Goal: Task Accomplishment & Management: Manage account settings

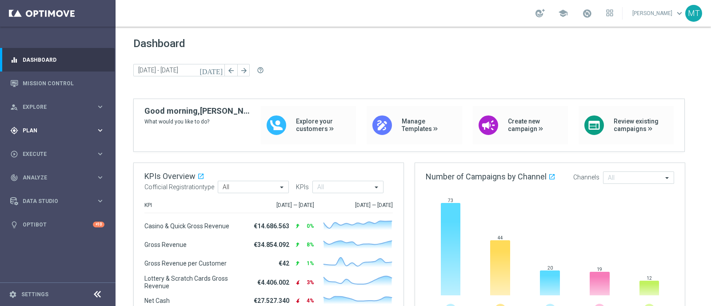
click at [78, 124] on div "gps_fixed Plan keyboard_arrow_right" at bounding box center [57, 131] width 115 height 24
click at [47, 149] on link "Target Groups" at bounding box center [57, 148] width 69 height 7
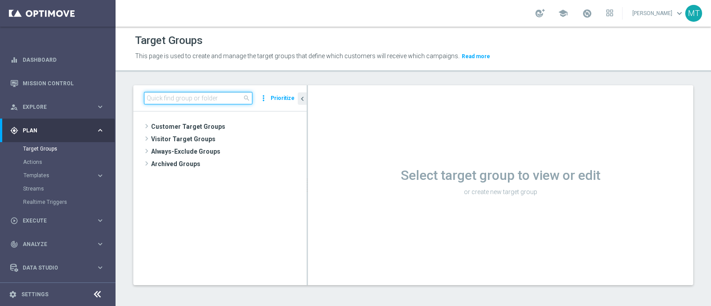
click at [167, 96] on input at bounding box center [198, 98] width 108 height 12
paste input "Talent 1st betting mpp lm ggr casino l3m > 0"
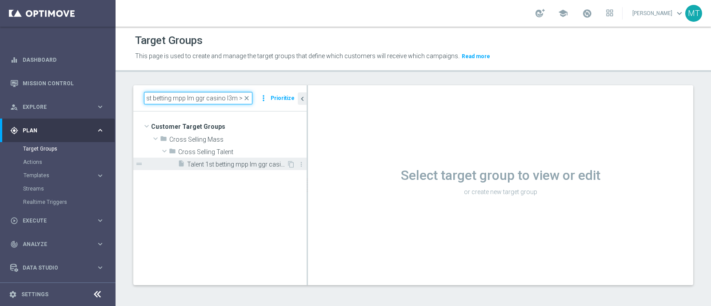
type input "Talent 1st betting mpp lm ggr casino l3m > 0"
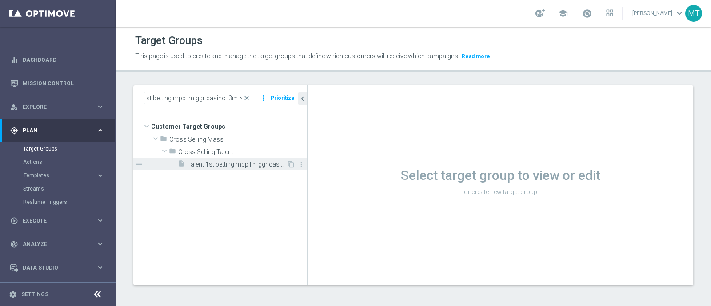
click at [196, 161] on span "Talent 1st betting mpp lm ggr casino l3m > 0" at bounding box center [237, 165] width 100 height 8
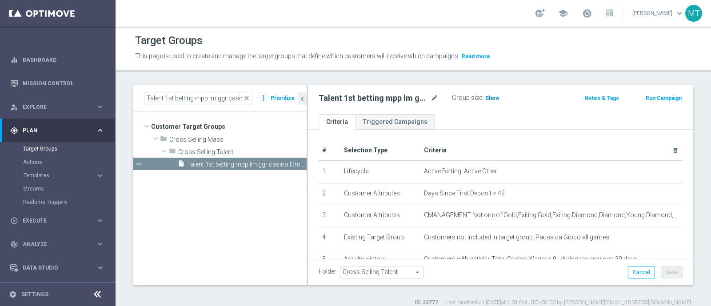
click at [492, 99] on span "Show" at bounding box center [492, 98] width 14 height 6
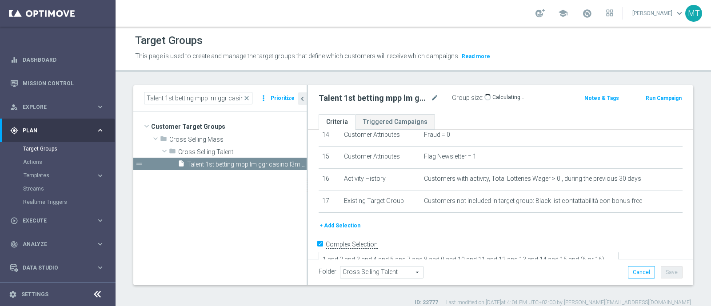
click at [347, 221] on button "+ Add Selection" at bounding box center [340, 226] width 43 height 10
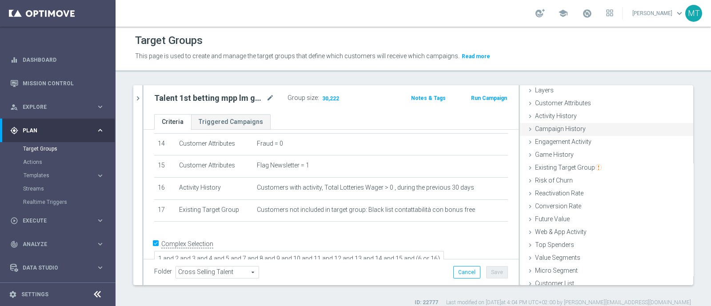
scroll to position [41, 0]
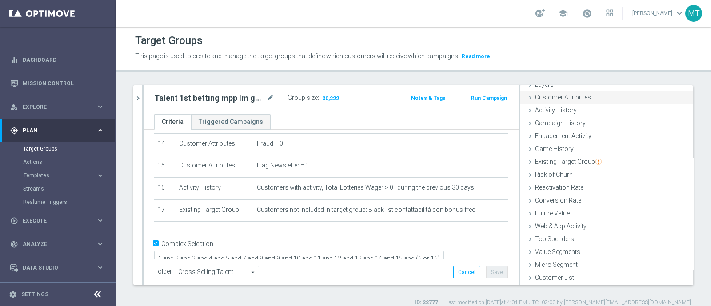
click at [580, 92] on div "Customer Attributes done" at bounding box center [606, 98] width 173 height 13
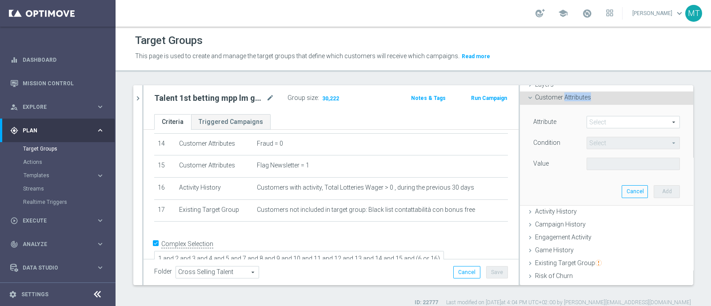
click at [580, 92] on div "Customer Attributes done" at bounding box center [606, 98] width 173 height 13
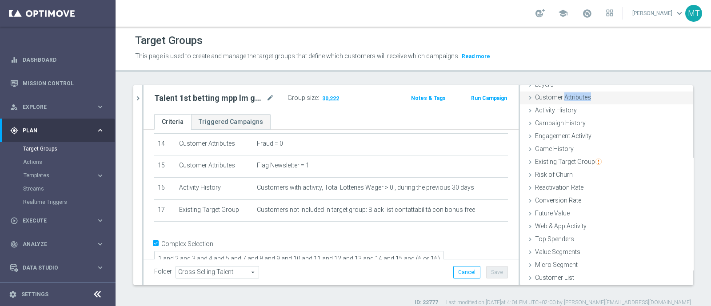
click at [562, 92] on div "Customer Attributes done" at bounding box center [606, 98] width 173 height 13
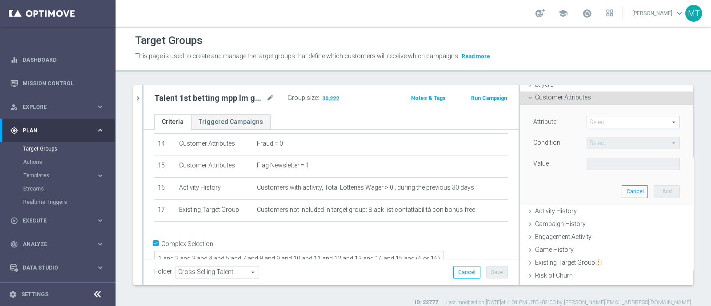
click at [597, 123] on span at bounding box center [633, 122] width 92 height 12
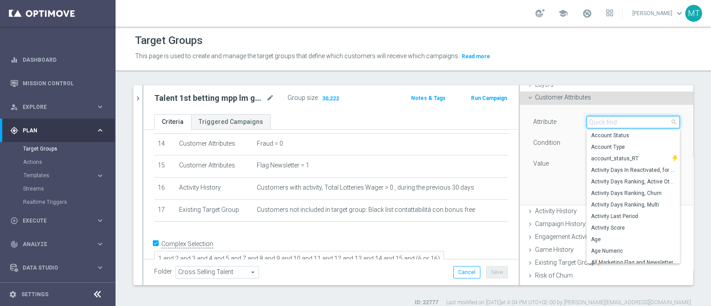
click at [597, 123] on input "search" at bounding box center [633, 122] width 93 height 12
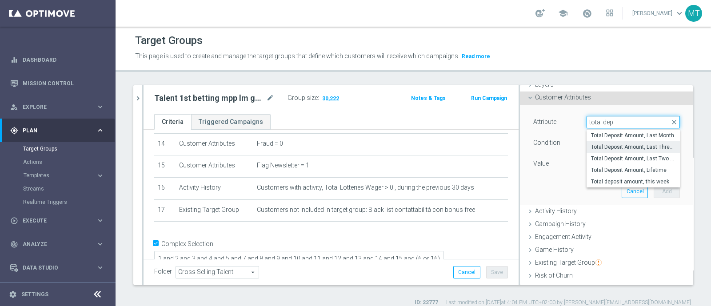
type input "total dep"
click at [609, 145] on span "Total Deposit Amount, Last Three Months" at bounding box center [633, 147] width 84 height 7
type input "Total Deposit Amount, Last Three Months"
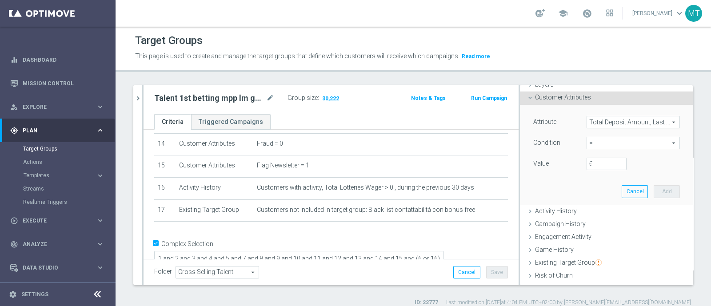
click at [593, 145] on span "=" at bounding box center [633, 143] width 92 height 12
click at [595, 211] on span ">=" at bounding box center [633, 214] width 84 height 7
type input ">="
click at [592, 160] on input "€" at bounding box center [607, 164] width 40 height 12
type input "1"
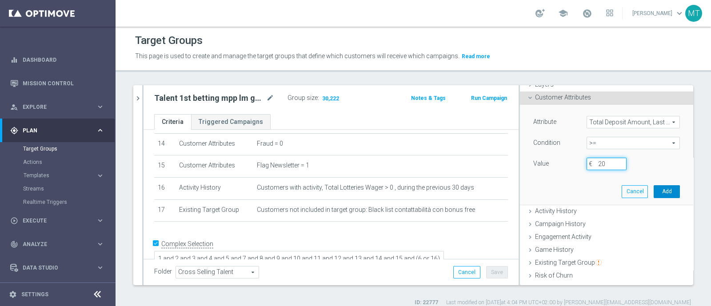
type input "20"
click at [658, 190] on button "Add" at bounding box center [667, 191] width 26 height 12
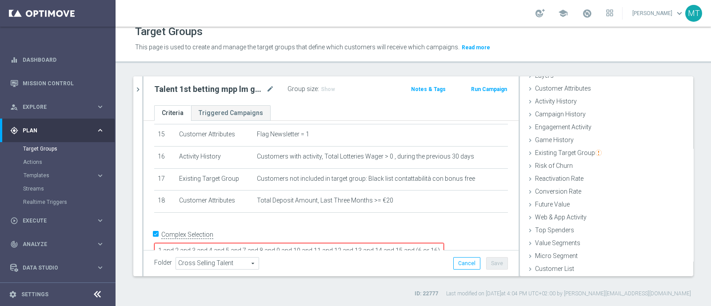
scroll to position [7, 0]
click at [269, 243] on textarea "1 and 2 and 3 and 4 and 5 and 7 and 8 and 9 and 10 and 11 and 12 and 13 and 14 …" at bounding box center [299, 251] width 290 height 16
type textarea "1 and 2 and 3 and 4 and 5 and 7 and 8 and 9 and 10 and 11 and 12 and 13 and 14 …"
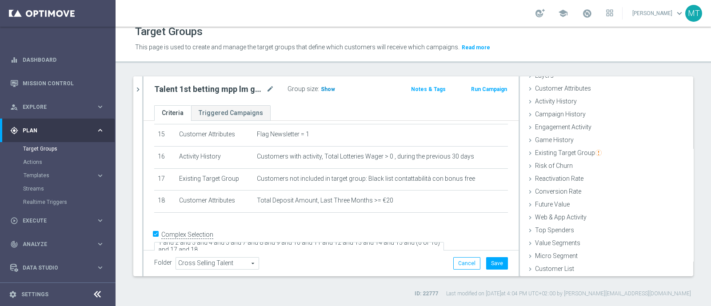
click at [332, 88] on span "Show" at bounding box center [328, 89] width 14 height 6
click at [303, 51] on p "This page is used to create and manage the target groups that define which cust…" at bounding box center [342, 48] width 414 height 10
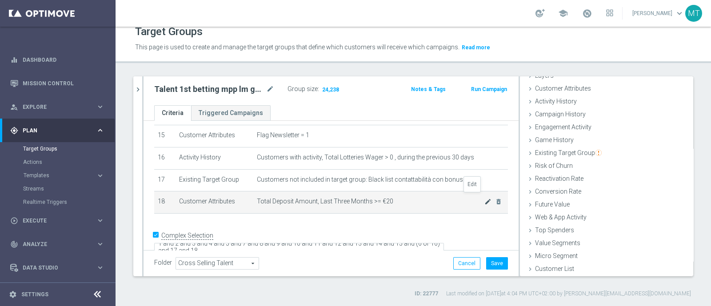
click at [484, 199] on icon "mode_edit" at bounding box center [487, 201] width 7 height 7
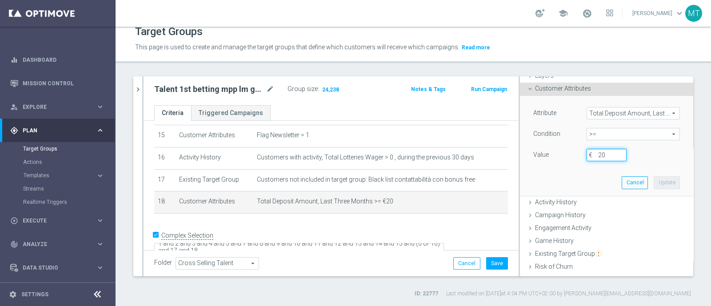
click at [595, 153] on input "20" at bounding box center [607, 155] width 40 height 12
type input "25"
click at [654, 179] on button "Update" at bounding box center [667, 182] width 26 height 12
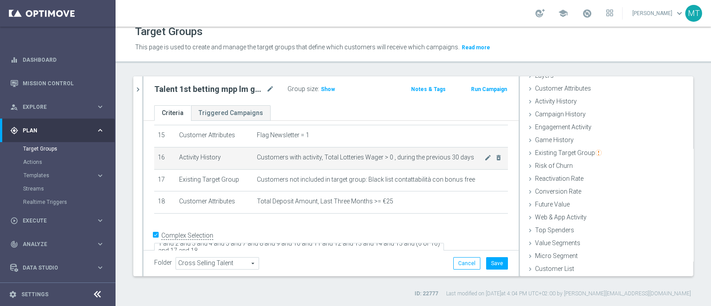
click at [389, 161] on td "Customers with activity, Total Lotteries Wager > 0 , during the previous 30 day…" at bounding box center [380, 158] width 255 height 22
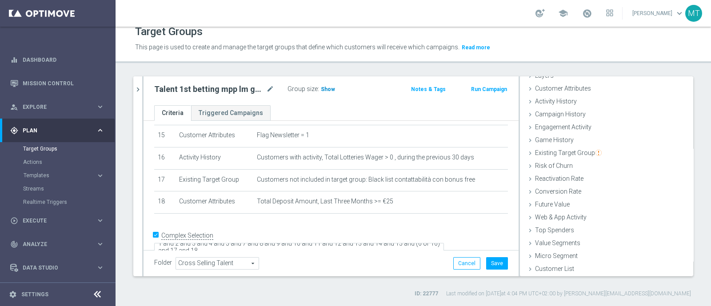
click at [329, 88] on span "Show" at bounding box center [328, 89] width 14 height 6
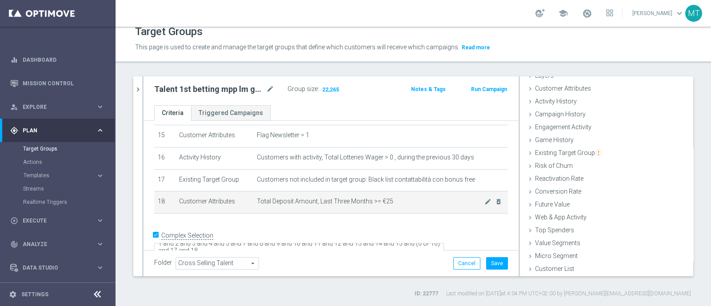
click at [484, 201] on td "Total Deposit Amount, Last Three Months >= €25 mode_edit delete_forever" at bounding box center [380, 203] width 255 height 22
click at [495, 198] on icon "delete_forever" at bounding box center [498, 201] width 7 height 7
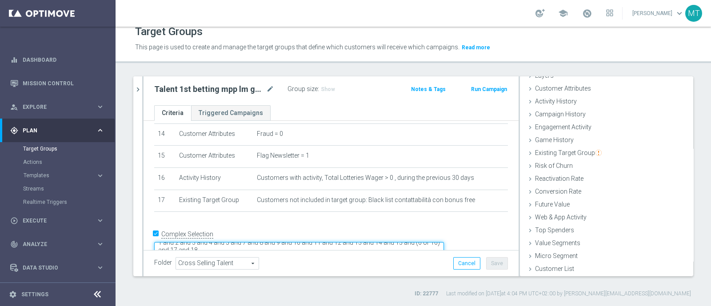
click at [315, 242] on textarea "1 and 2 and 3 and 4 and 5 and 7 and 8 and 9 and 10 and 11 and 12 and 13 and 14 …" at bounding box center [299, 250] width 290 height 16
type textarea "1 and 2 and 3 and 4 and 5 and 7 and 8 and 9 and 10 and 11 and 12 and 13 and 14 …"
click at [352, 95] on div "Group size : Show" at bounding box center [332, 89] width 89 height 12
click at [138, 82] on button "chevron_right" at bounding box center [137, 89] width 9 height 26
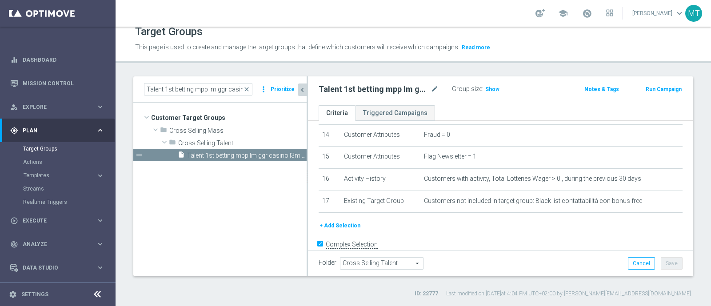
scroll to position [43, 0]
click at [249, 89] on span "close" at bounding box center [246, 89] width 7 height 7
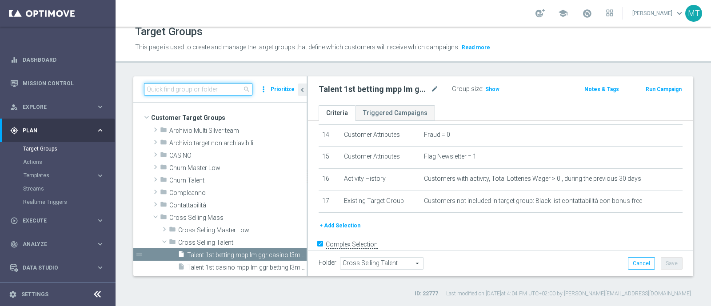
click at [203, 85] on input at bounding box center [198, 89] width 108 height 12
paste input "Talent 1st lotteries & other mpp lm"
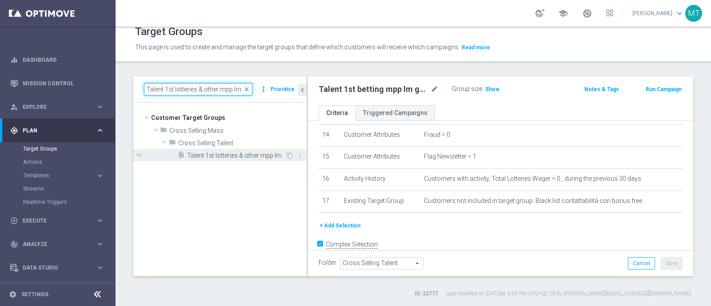
type input "Talent 1st lotteries & other mpp lm"
click at [247, 159] on div "insert_drive_file Talent 1st lotteries & other mpp lm" at bounding box center [232, 155] width 108 height 12
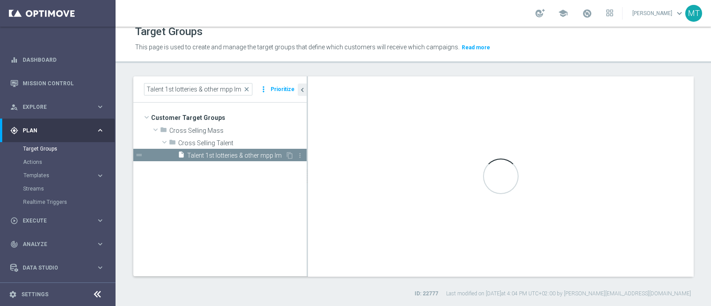
type textarea "1 and 2 and 3 and 4 and 5 and (6 or 7) and 8 and 9 and 10 and 11 and 12 and 13 …"
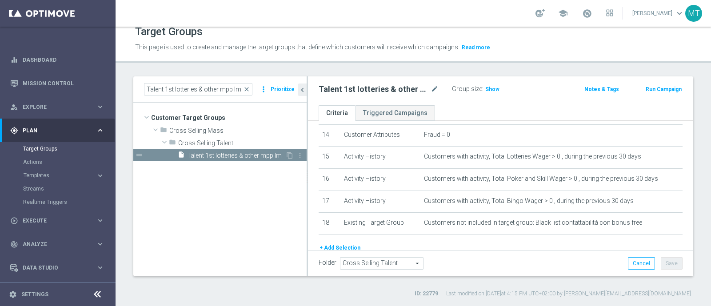
click at [247, 159] on div "insert_drive_file Talent 1st lotteries & other mpp lm" at bounding box center [232, 155] width 108 height 12
click at [485, 92] on span "Show" at bounding box center [492, 89] width 14 height 6
click at [303, 87] on icon "chevron_left" at bounding box center [302, 90] width 8 height 8
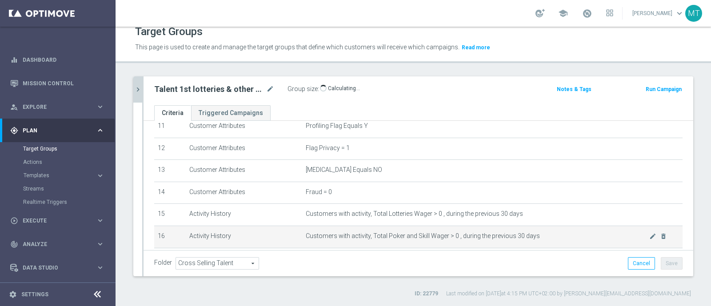
scroll to position [247, 0]
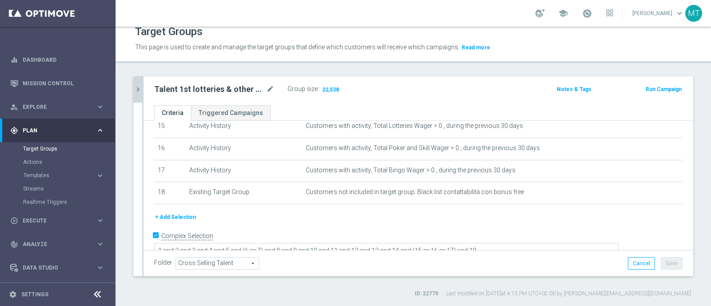
click at [181, 212] on button "+ Add Selection" at bounding box center [175, 217] width 43 height 10
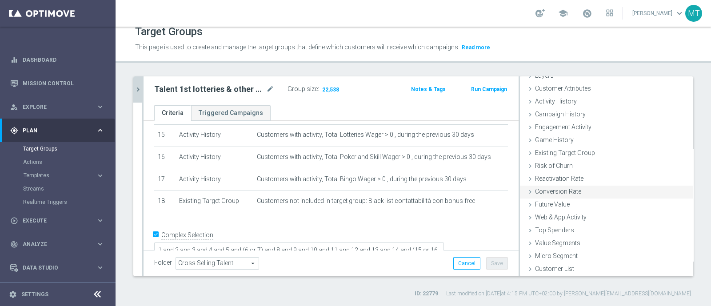
scroll to position [41, 0]
click at [552, 85] on span "Customer Attributes" at bounding box center [563, 88] width 56 height 7
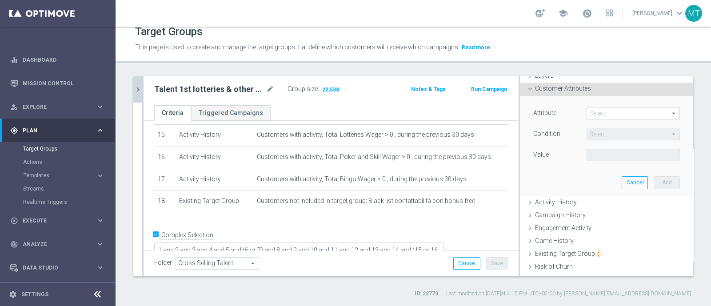
click at [595, 110] on span at bounding box center [633, 114] width 92 height 12
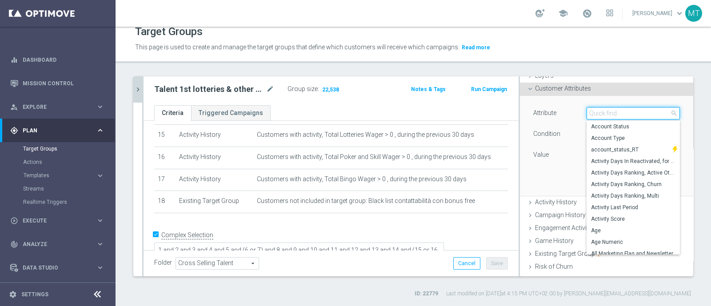
click at [595, 110] on input "search" at bounding box center [633, 113] width 93 height 12
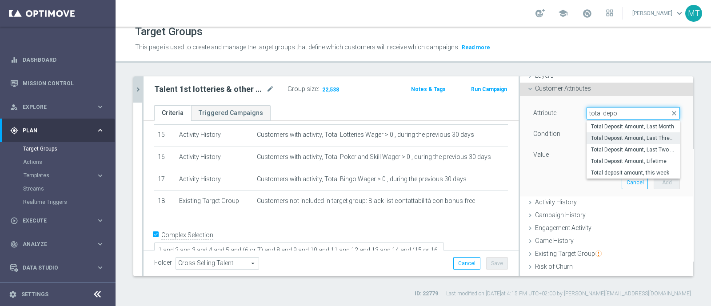
type input "total depo"
click at [600, 133] on label "Total Deposit Amount, Last Three Months" at bounding box center [633, 138] width 93 height 12
type input "Total Deposit Amount, Last Three Months"
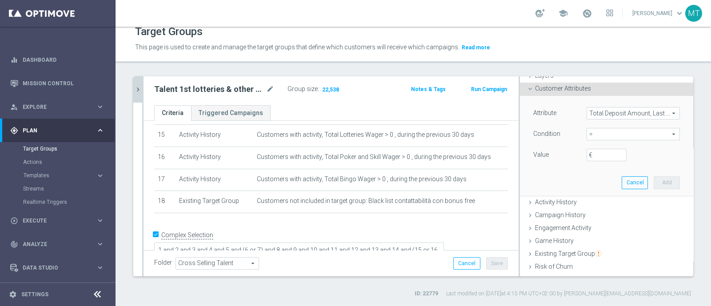
click at [600, 133] on span "=" at bounding box center [633, 134] width 92 height 12
click at [591, 202] on span ">=" at bounding box center [633, 205] width 84 height 7
type input ">="
click at [587, 153] on input "€" at bounding box center [607, 155] width 40 height 12
type input "15"
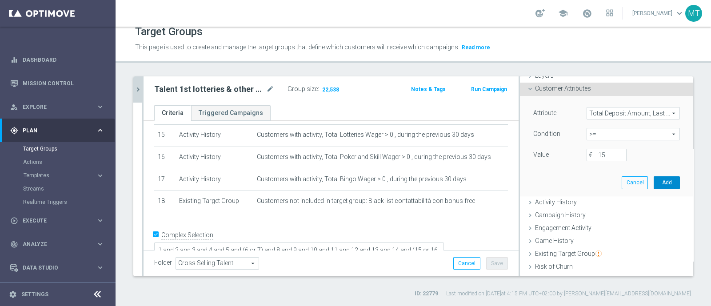
click at [654, 184] on button "Add" at bounding box center [667, 182] width 26 height 12
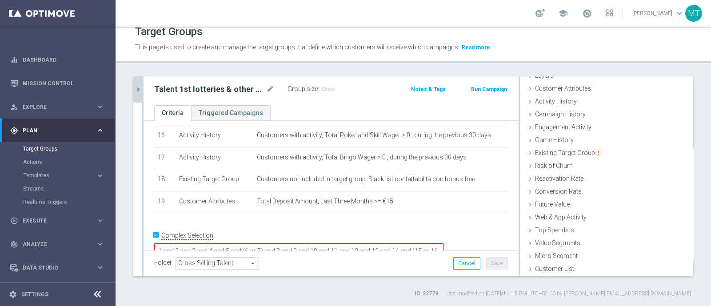
scroll to position [7, 0]
click at [320, 244] on textarea "1 and 2 and 3 and 4 and 5 and (6 or 7) and 8 and 9 and 10 and 11 and 12 and 13 …" at bounding box center [299, 252] width 290 height 16
click at [297, 244] on textarea "1 and 2 and 3 and 4 and 5 and (6 or 7) and 8 and 9 and 10 and 11 and 12 and 13 …" at bounding box center [299, 252] width 290 height 16
type textarea "1 and 2 and 3 and 4 and 5 and (6 or 7) and 8 and 9 and 10 and 11 and 12 and 13 …"
click at [326, 86] on span "Show" at bounding box center [328, 89] width 14 height 6
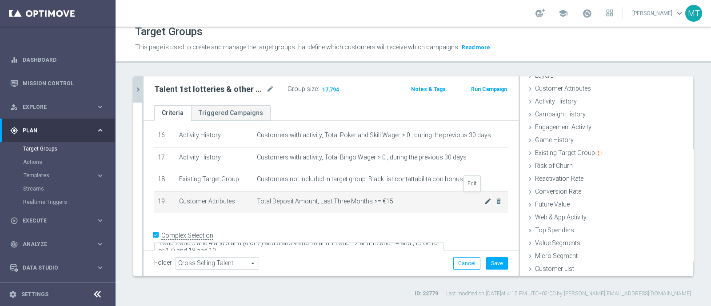
click at [484, 198] on icon "mode_edit" at bounding box center [487, 201] width 7 height 7
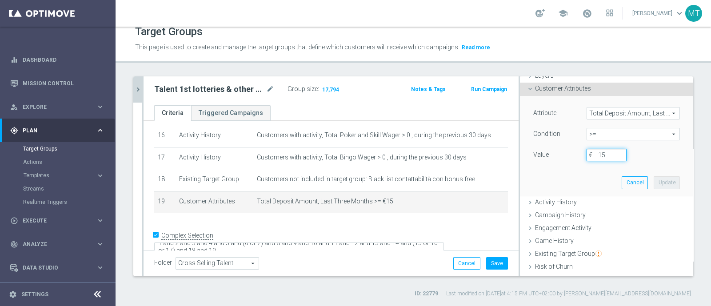
click at [594, 158] on input "15" at bounding box center [607, 155] width 40 height 12
type input "1"
type input "20"
click at [654, 178] on button "Update" at bounding box center [667, 182] width 26 height 12
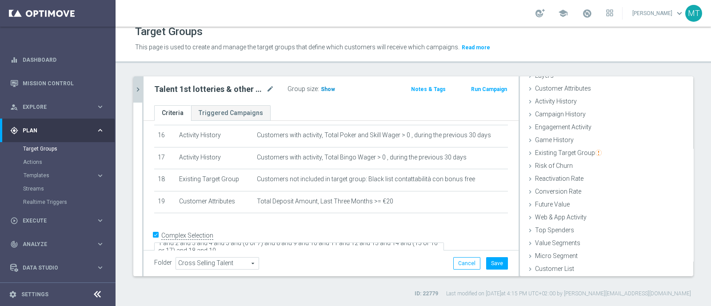
click at [324, 86] on span "Show" at bounding box center [328, 89] width 14 height 6
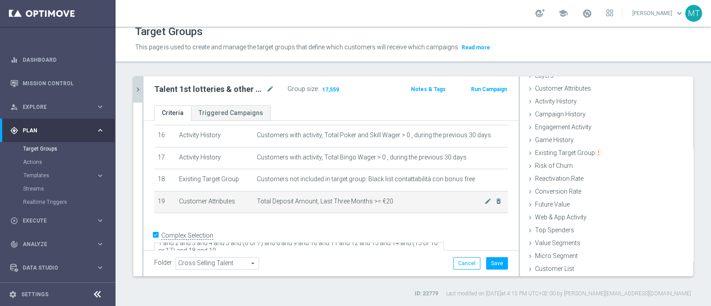
click at [468, 198] on span "Total Deposit Amount, Last Three Months >= €20" at bounding box center [371, 202] width 228 height 8
click at [484, 198] on icon "mode_edit" at bounding box center [487, 201] width 7 height 7
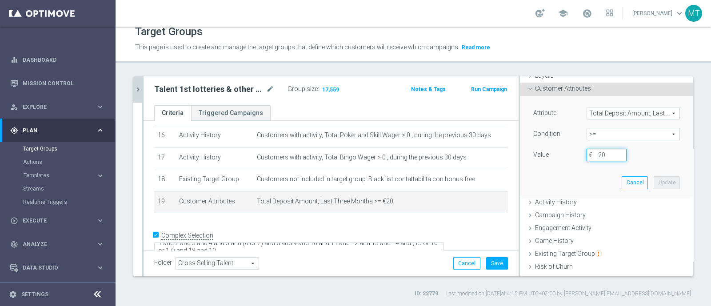
click at [598, 158] on input "20" at bounding box center [607, 155] width 40 height 12
type input "25"
click at [654, 180] on button "Update" at bounding box center [667, 182] width 26 height 12
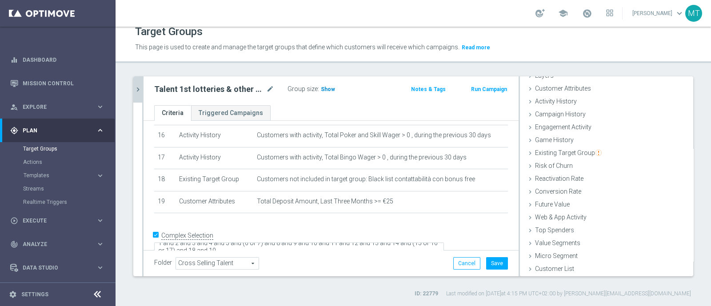
click at [322, 89] on span "Show" at bounding box center [328, 89] width 14 height 6
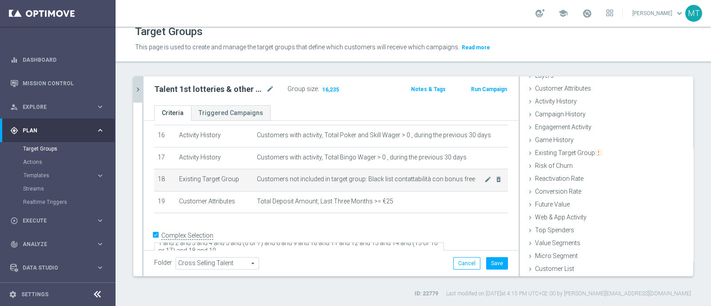
scroll to position [357, 0]
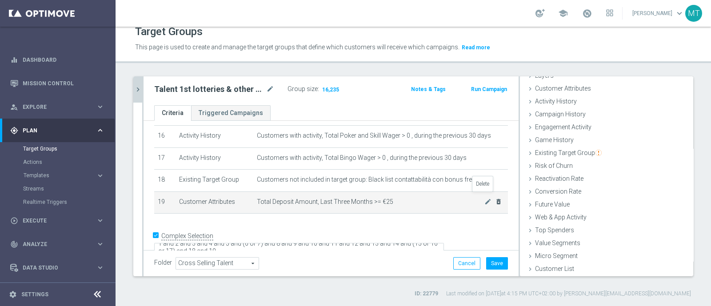
click at [495, 198] on icon "delete_forever" at bounding box center [498, 201] width 7 height 7
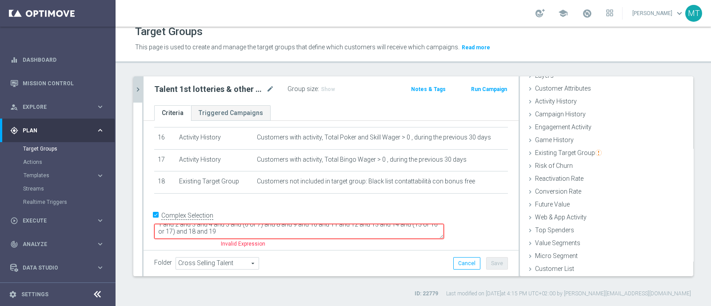
scroll to position [337, 0]
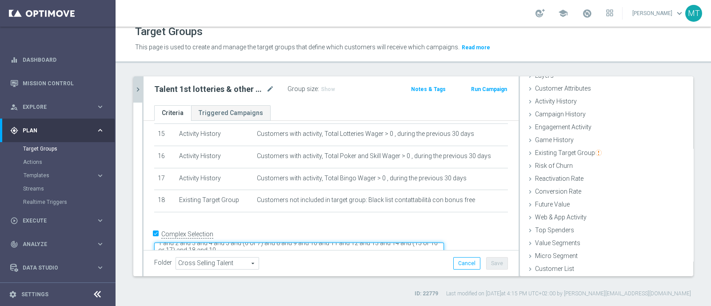
click at [316, 243] on textarea "1 and 2 and 3 and 4 and 5 and (6 or 7) and 8 and 9 and 10 and 11 and 12 and 13 …" at bounding box center [299, 251] width 290 height 16
type textarea "1 and 2 and 3 and 4 and 5 and (6 or 7) and 8 and 9 and 10 and 11 and 12 and 13 …"
click at [333, 86] on h3 "Show" at bounding box center [328, 89] width 16 height 10
click at [136, 86] on icon "chevron_right" at bounding box center [138, 89] width 8 height 8
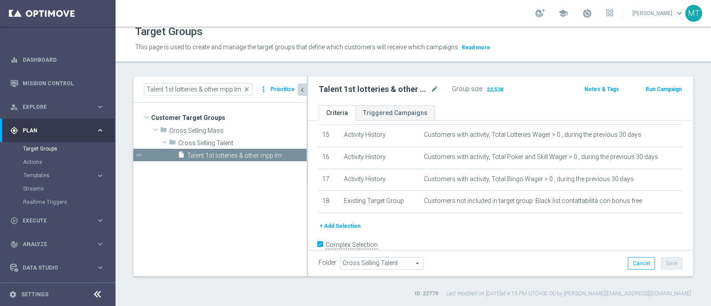
scroll to position [43, 0]
click at [247, 89] on span "close" at bounding box center [246, 89] width 7 height 7
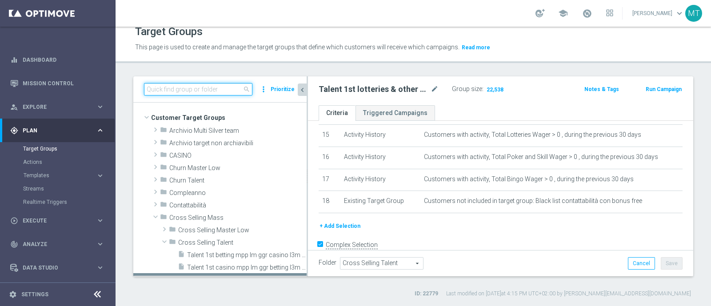
click at [197, 90] on input at bounding box center [198, 89] width 108 height 12
paste input "Talent 1st betting mpp lm ggr casino l3m > 0"
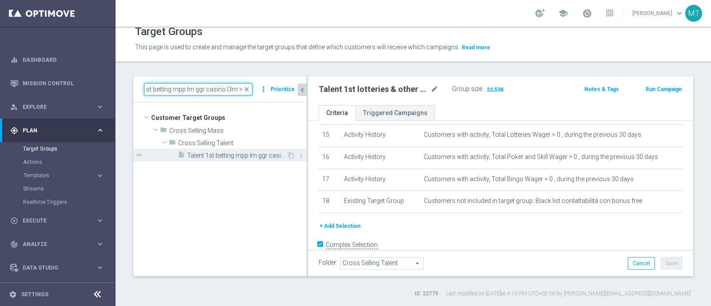
type input "Talent 1st betting mpp lm ggr casino l3m > 0"
click at [236, 156] on span "Talent 1st betting mpp lm ggr casino l3m > 0" at bounding box center [237, 156] width 100 height 8
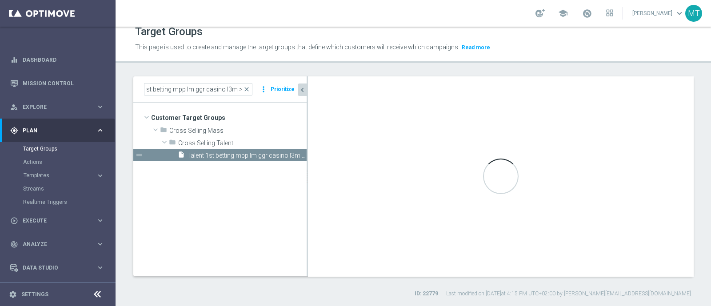
scroll to position [0, 0]
type textarea "1 and 2 and 3 and 4 and 5 and 7 and 8 and 9 and 10 and 11 and 12 and 13 and 14 …"
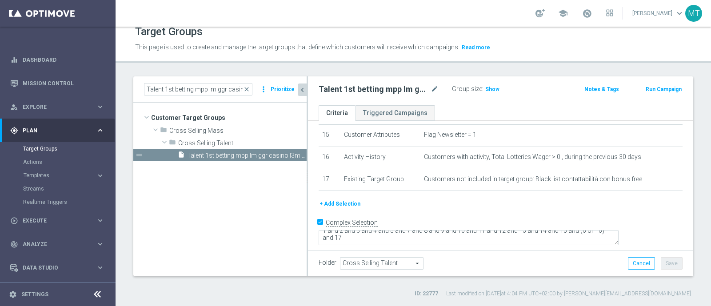
scroll to position [324, 0]
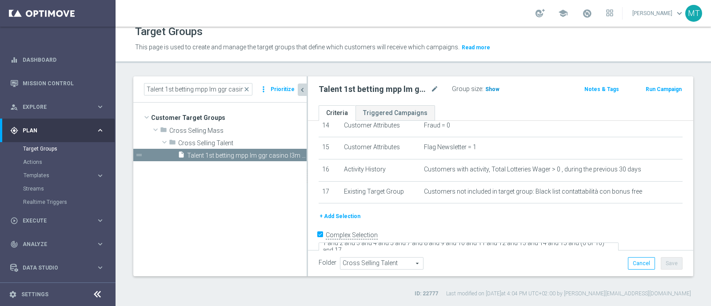
click at [493, 87] on span "Show" at bounding box center [492, 89] width 14 height 6
click at [251, 84] on input "Talent 1st betting mpp lm ggr casino l3m > 0" at bounding box center [198, 89] width 108 height 12
click at [246, 84] on input "Talent 1st betting mpp lm ggr casino l3m > 0" at bounding box center [198, 89] width 108 height 12
click at [247, 88] on span "close" at bounding box center [246, 89] width 7 height 7
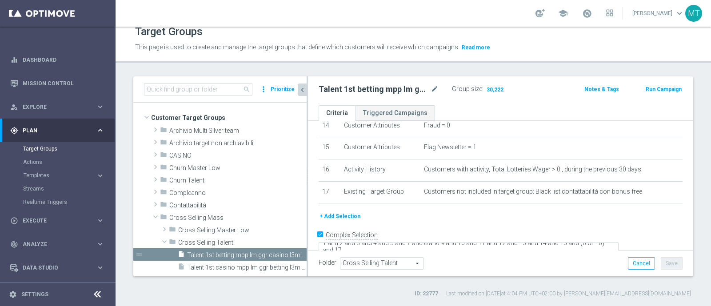
click at [198, 82] on div "search more_vert Prioritize" at bounding box center [219, 89] width 173 height 26
click at [200, 87] on input at bounding box center [198, 89] width 108 height 12
paste input "Talent 1st casino mpp lm ggr betting l3m > 0"
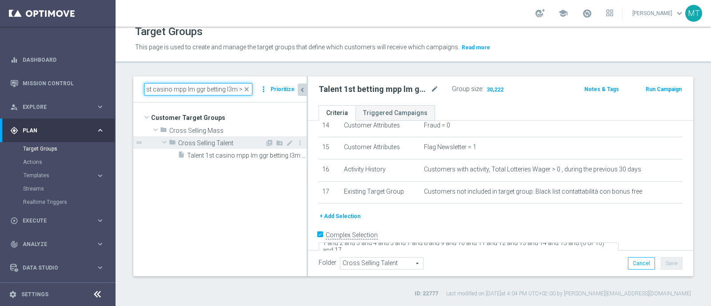
type input "Talent 1st casino mpp lm ggr betting l3m > 0"
click at [223, 146] on div "folder Cross Selling Talent" at bounding box center [217, 142] width 96 height 12
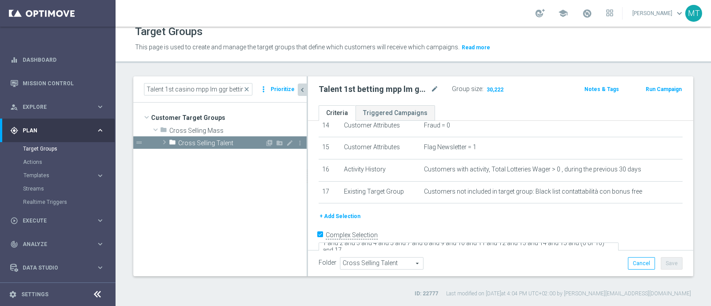
click at [196, 141] on span "Cross Selling Talent" at bounding box center [221, 144] width 87 height 8
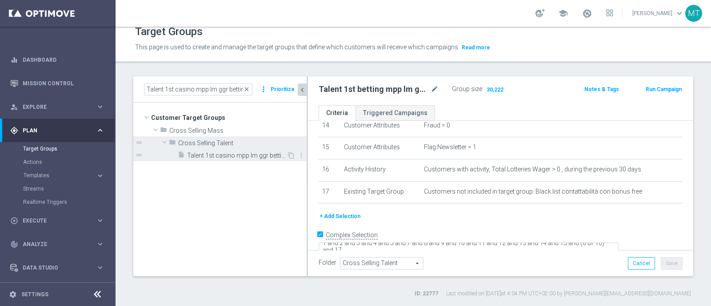
click at [213, 154] on span "Talent 1st casino mpp lm ggr betting l3m > 0" at bounding box center [237, 156] width 100 height 8
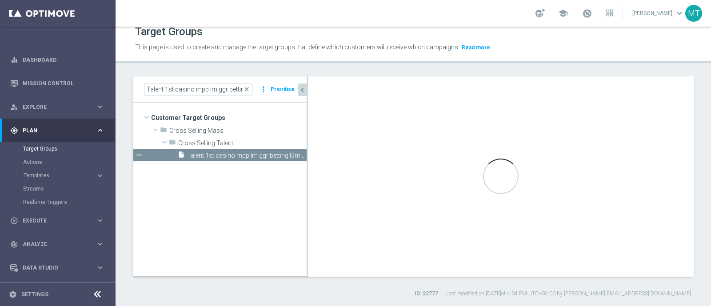
checkbox input "false"
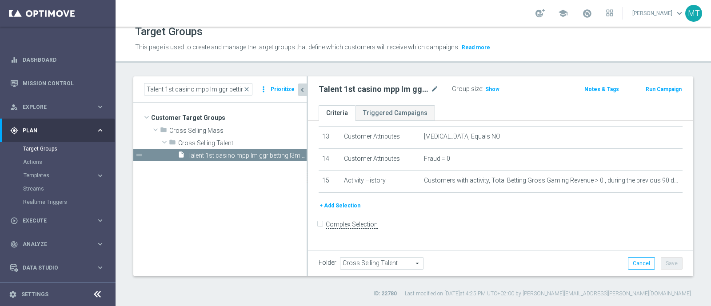
scroll to position [279, 0]
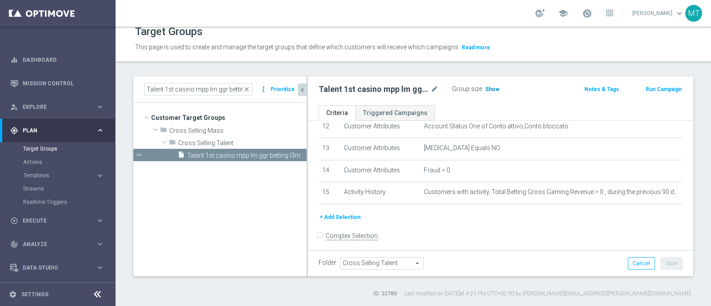
click at [490, 92] on span "Show" at bounding box center [492, 89] width 14 height 6
click at [342, 214] on button "+ Add Selection" at bounding box center [340, 217] width 43 height 10
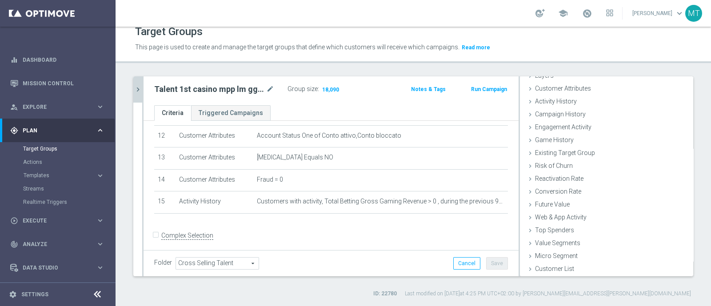
scroll to position [41, 0]
click at [533, 92] on div "Customer Attributes done selection updated" at bounding box center [606, 89] width 173 height 13
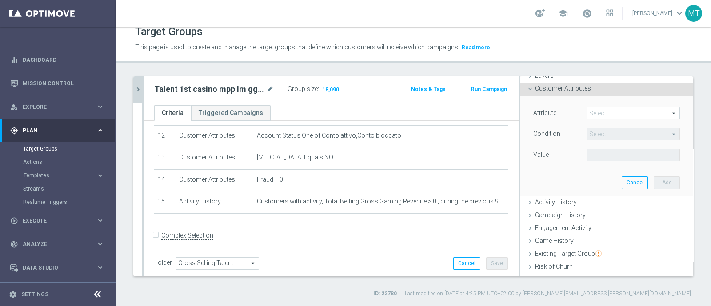
click at [610, 108] on span at bounding box center [633, 114] width 92 height 12
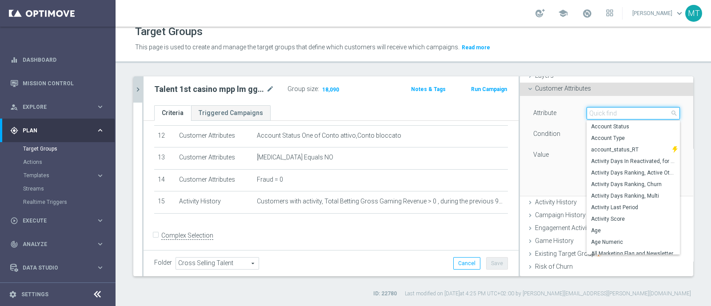
click at [599, 115] on input "search" at bounding box center [633, 113] width 93 height 12
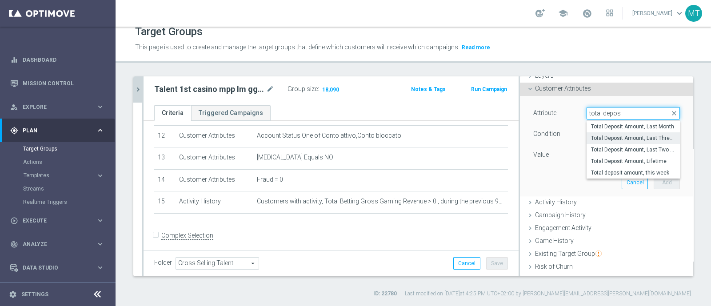
type input "total depos"
click at [604, 135] on span "Total Deposit Amount, Last Three Months" at bounding box center [633, 138] width 84 height 7
type input "Total Deposit Amount, Last Three Months"
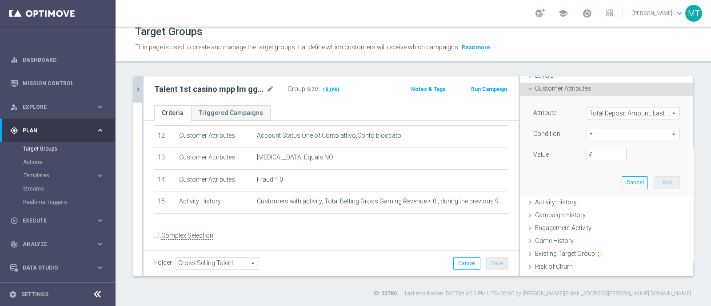
click at [603, 133] on span "=" at bounding box center [633, 134] width 92 height 12
click at [600, 203] on span ">=" at bounding box center [633, 205] width 84 height 7
type input ">="
click at [588, 151] on input "€" at bounding box center [607, 155] width 40 height 12
type input "20"
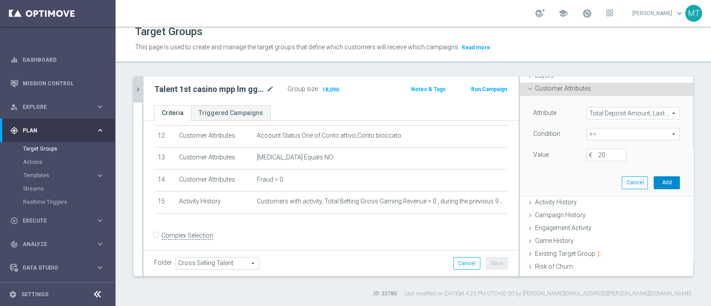
click at [656, 182] on button "Add" at bounding box center [667, 182] width 26 height 12
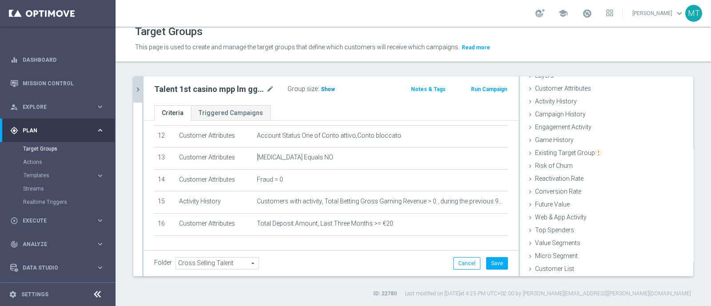
click at [324, 90] on span "Show" at bounding box center [328, 89] width 14 height 6
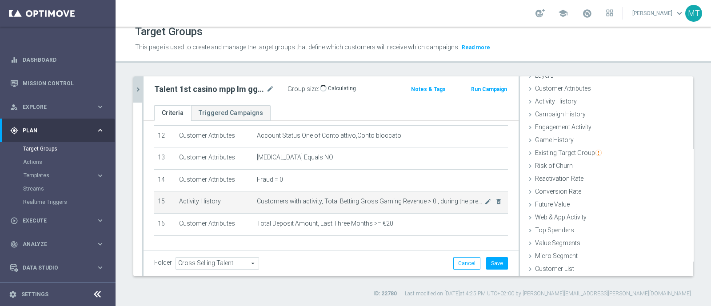
scroll to position [291, 0]
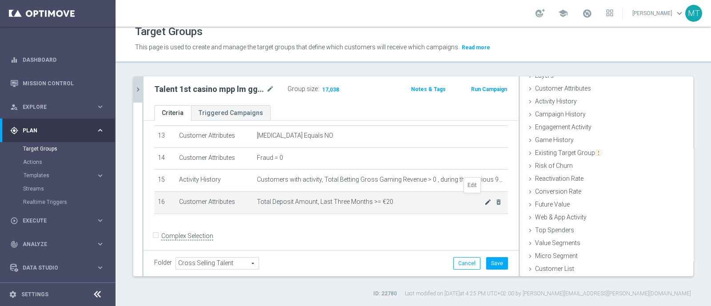
click at [484, 200] on icon "mode_edit" at bounding box center [487, 202] width 7 height 7
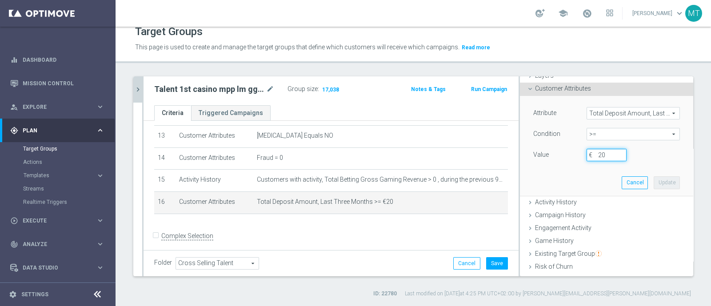
click at [592, 152] on input "20" at bounding box center [607, 155] width 40 height 12
type input "25"
click at [651, 174] on div "Attribute Total Deposit Amount, Last Three Months Total Deposit Amount, Last Th…" at bounding box center [607, 146] width 160 height 100
click at [651, 175] on div "Attribute Total Deposit Amount, Last Three Months Total Deposit Amount, Last Th…" at bounding box center [607, 146] width 160 height 100
click at [654, 177] on button "Update" at bounding box center [667, 182] width 26 height 12
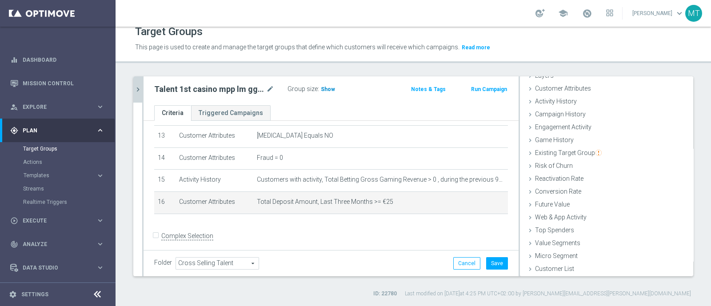
click at [326, 92] on span "Show" at bounding box center [328, 89] width 14 height 6
click at [495, 199] on icon "delete_forever" at bounding box center [498, 202] width 7 height 7
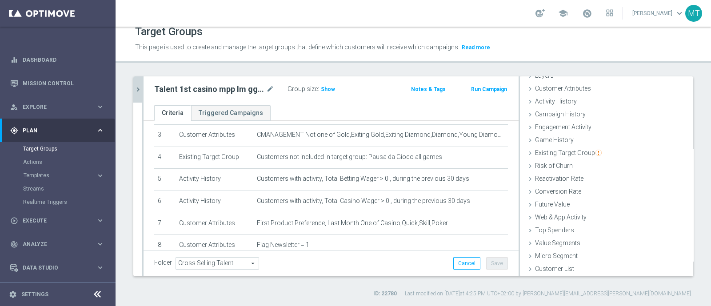
scroll to position [67, 0]
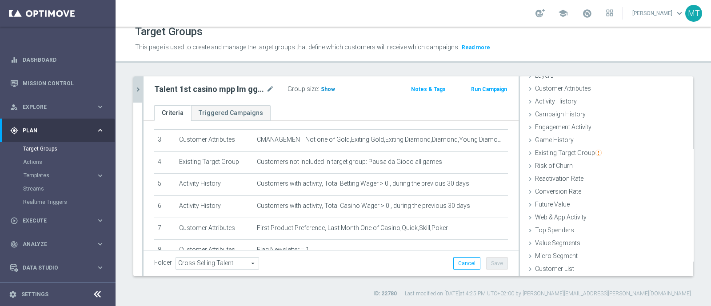
click at [325, 87] on span "Show" at bounding box center [328, 89] width 14 height 6
click at [136, 92] on icon "chevron_right" at bounding box center [138, 89] width 8 height 8
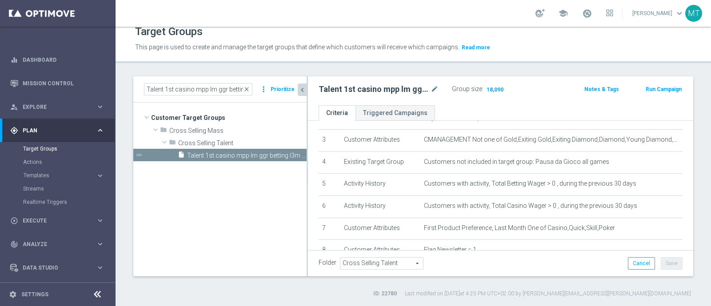
scroll to position [43, 0]
click at [248, 89] on span "close" at bounding box center [246, 89] width 7 height 7
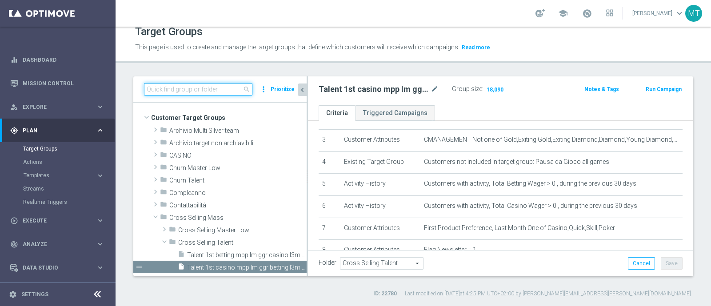
click at [203, 92] on input at bounding box center [198, 89] width 108 height 12
paste input "Master Low 1st betting mpp lm"
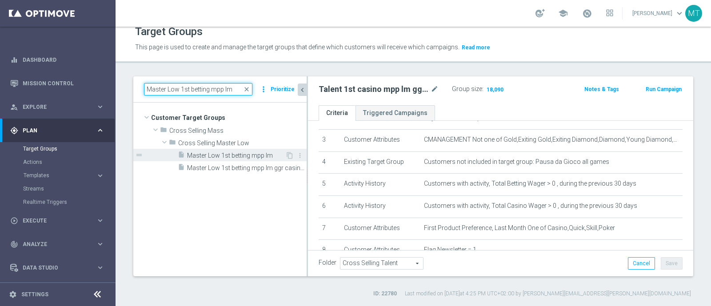
type input "Master Low 1st betting mpp lm"
click at [236, 157] on span "Master Low 1st betting mpp lm" at bounding box center [236, 156] width 98 height 8
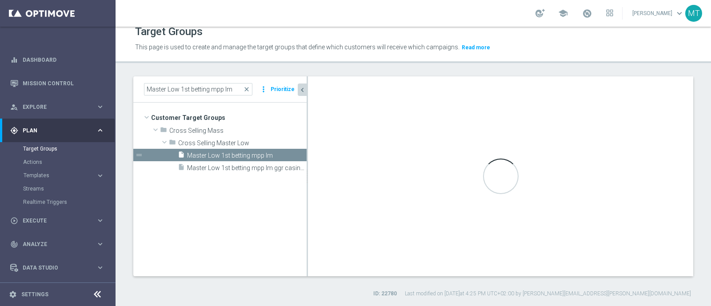
type input "Cross Selling Master Low"
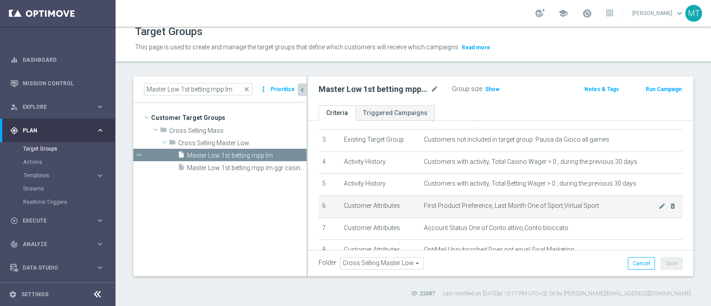
scroll to position [300, 0]
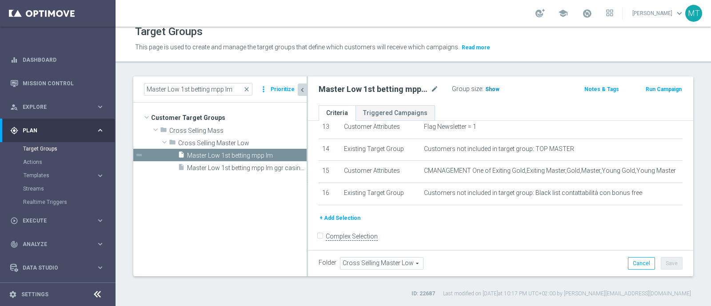
click at [488, 86] on span "Show" at bounding box center [492, 89] width 14 height 6
click at [247, 88] on span "close" at bounding box center [246, 89] width 7 height 7
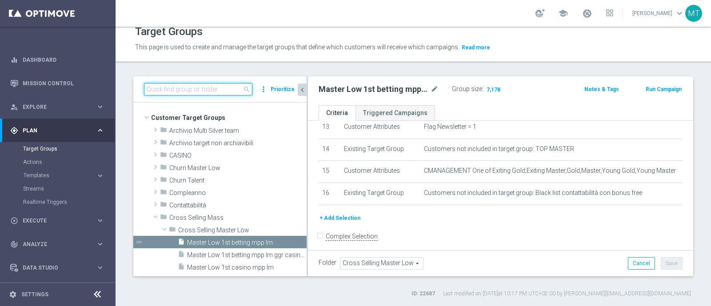
click at [205, 89] on input at bounding box center [198, 89] width 108 height 12
paste input "Master Low 1st casino mpp lm"
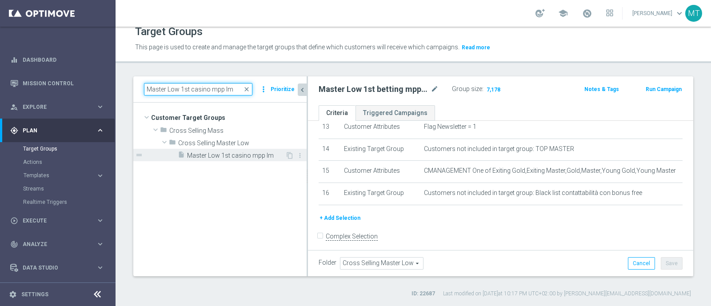
type input "Master Low 1st casino mpp lm"
click at [255, 152] on span "Master Low 1st casino mpp lm" at bounding box center [236, 156] width 98 height 8
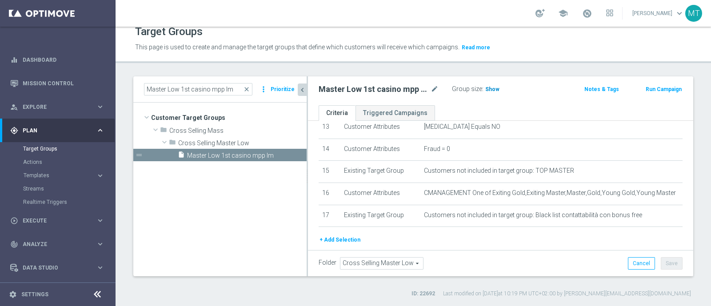
click at [489, 90] on span "Show" at bounding box center [492, 89] width 14 height 6
click at [247, 90] on span "close" at bounding box center [246, 89] width 7 height 7
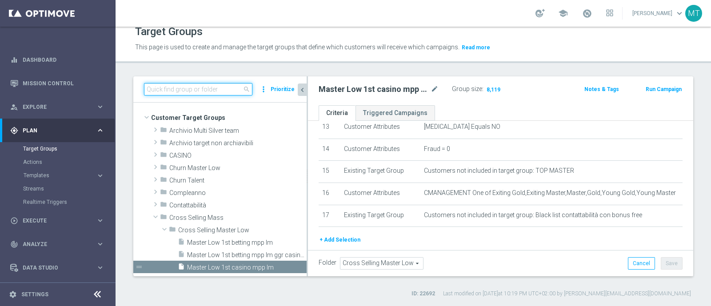
click at [220, 88] on input at bounding box center [198, 89] width 108 height 12
paste input "Master Low 1st lotteries & other mpp lm"
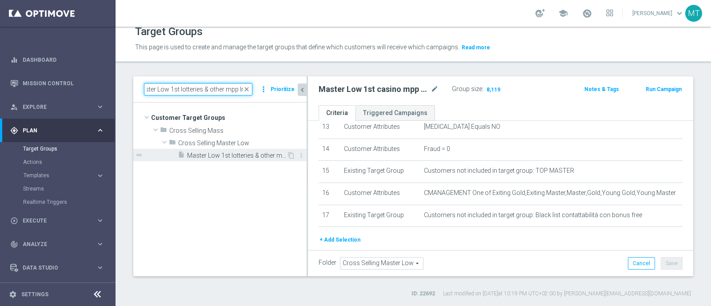
type input "Master Low 1st lotteries & other mpp lm"
click at [240, 156] on span "Master Low 1st lotteries & other mpp lm" at bounding box center [237, 156] width 100 height 8
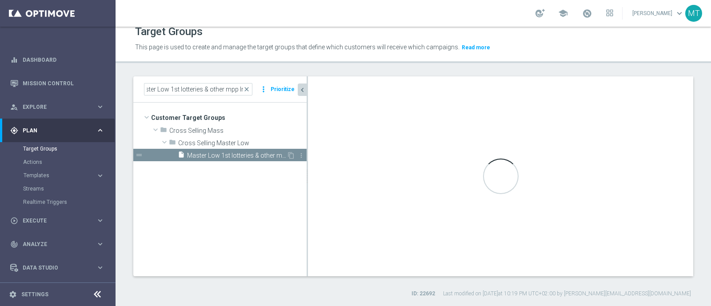
scroll to position [0, 0]
checkbox input "true"
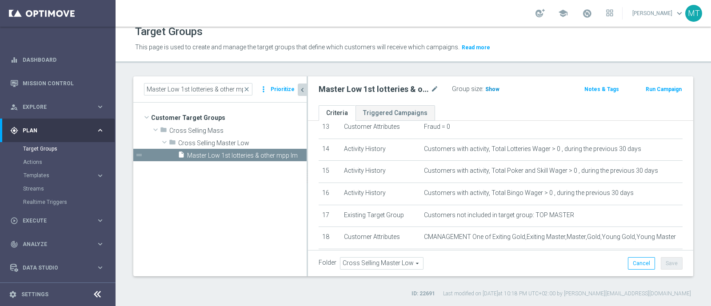
click at [488, 88] on span "Show" at bounding box center [492, 89] width 14 height 6
